Goal: Ask a question

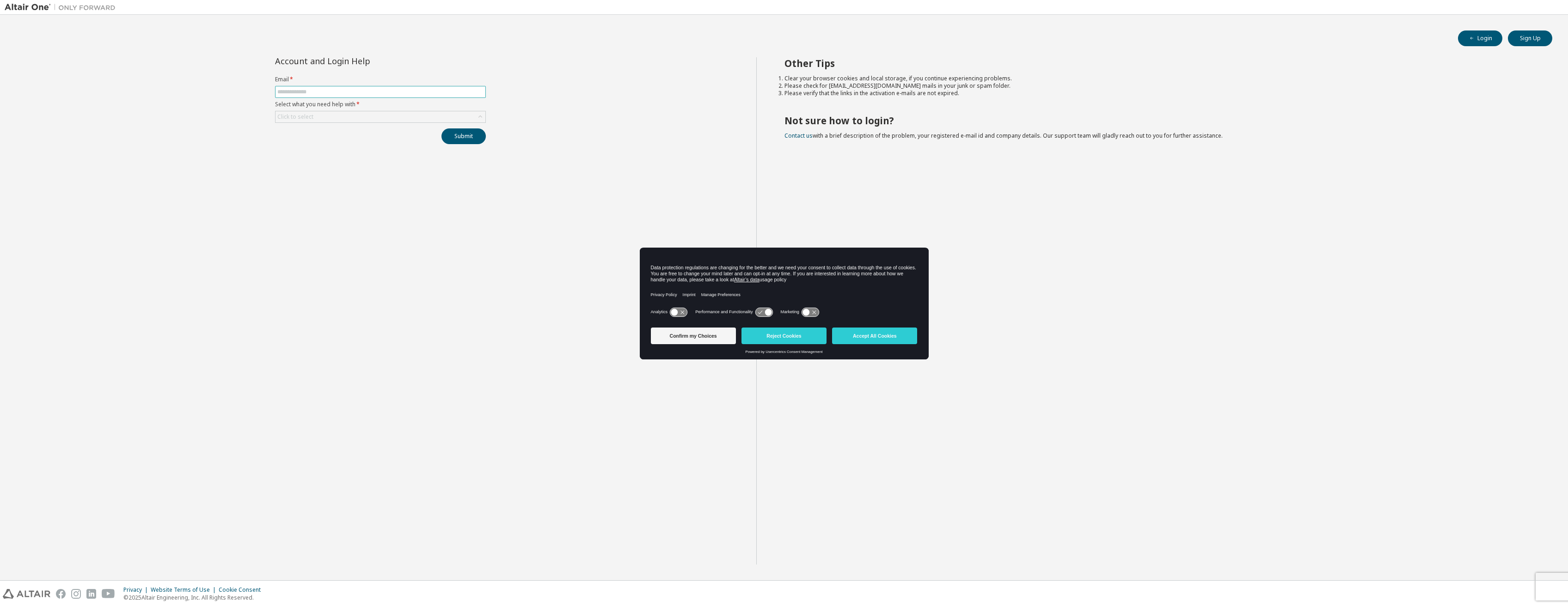
click at [315, 95] on span at bounding box center [380, 91] width 210 height 12
click at [317, 93] on input "text" at bounding box center [380, 91] width 206 height 7
type input "**********"
click at [323, 119] on div "Click to select" at bounding box center [380, 117] width 210 height 11
click at [329, 137] on li "I forgot my password" at bounding box center [379, 143] width 208 height 12
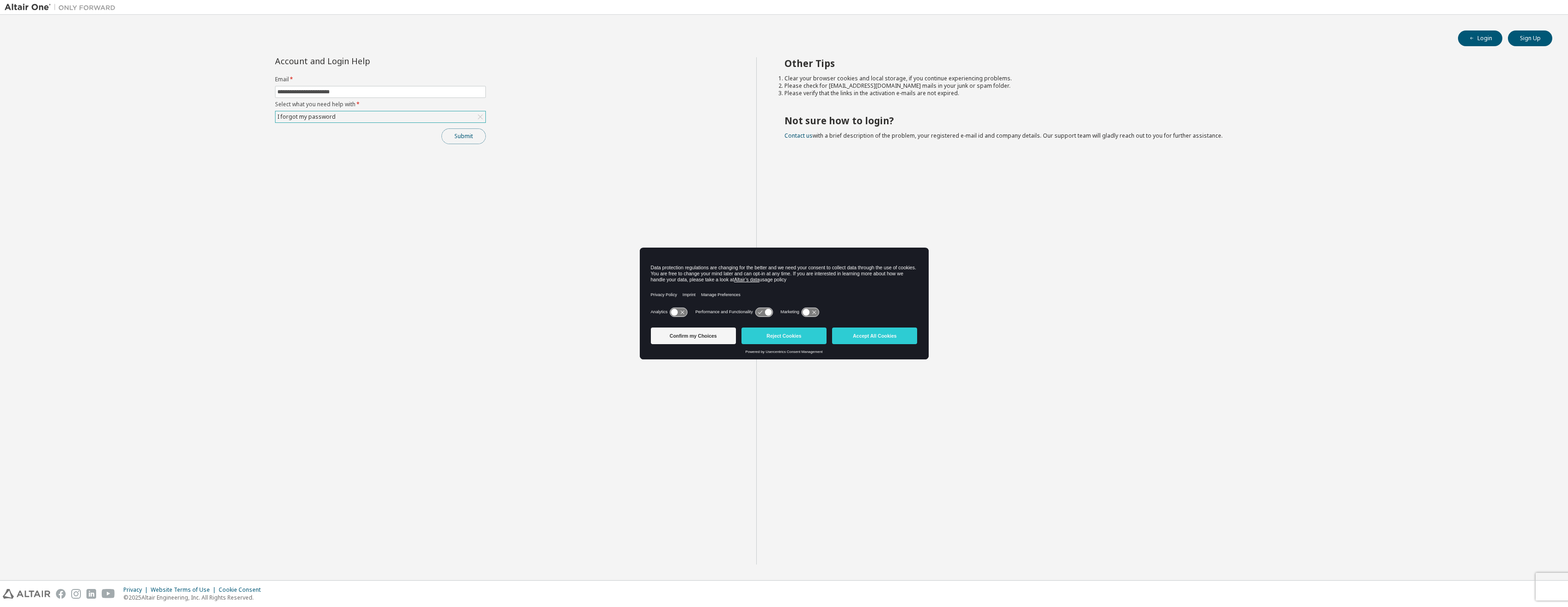
click at [458, 134] on button "Submit" at bounding box center [463, 135] width 44 height 16
click at [857, 335] on button "Accept All Cookies" at bounding box center [875, 336] width 85 height 16
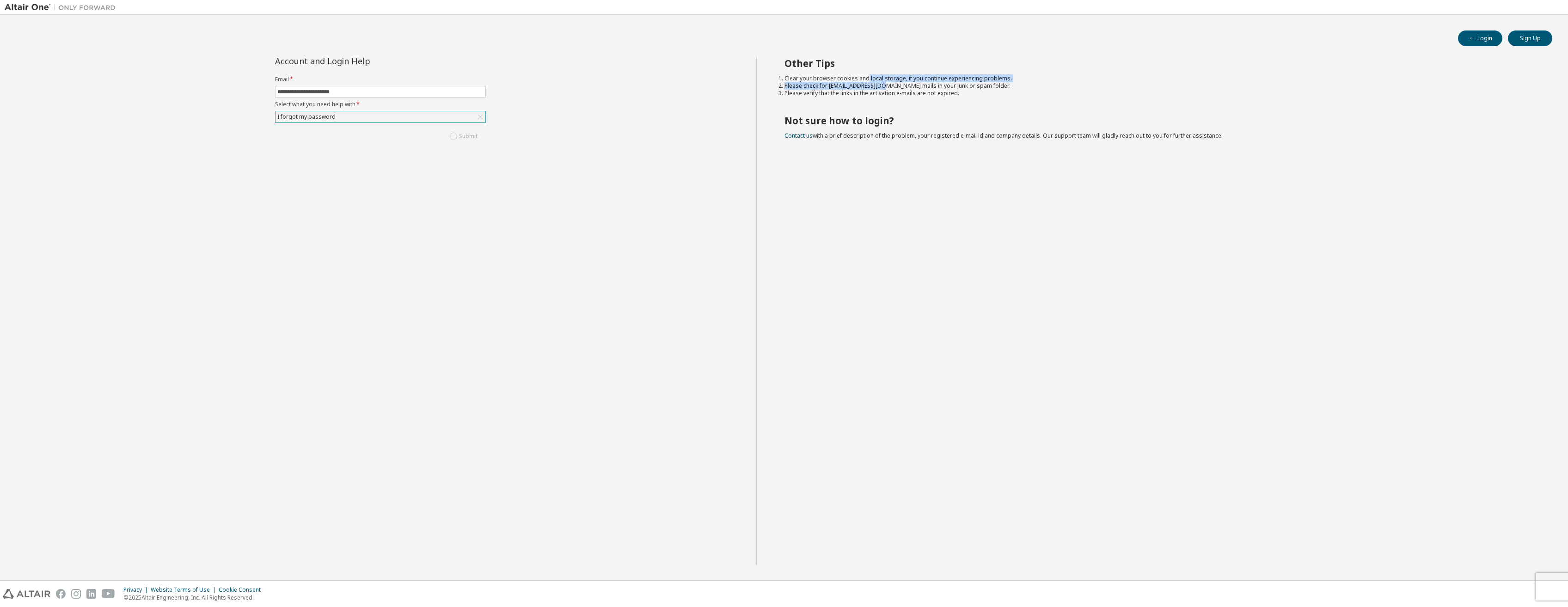
drag, startPoint x: 866, startPoint y: 81, endPoint x: 884, endPoint y: 86, distance: 18.7
click at [884, 86] on ol "Clear your browser cookies and local storage, if you continue experiencing prob…" at bounding box center [1159, 86] width 751 height 22
click at [884, 88] on li "Please check for [EMAIL_ADDRESS][DOMAIN_NAME] mails in your junk or spam folder." at bounding box center [1159, 86] width 751 height 7
click at [1473, 40] on icon "button" at bounding box center [1471, 38] width 6 height 6
